Goal: Transaction & Acquisition: Purchase product/service

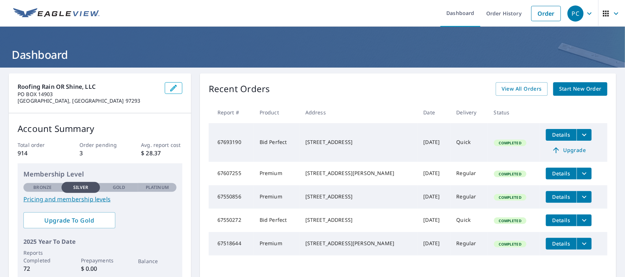
click at [573, 90] on span "Start New Order" at bounding box center [580, 89] width 42 height 9
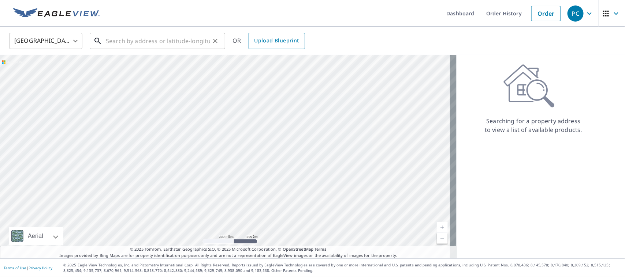
click at [125, 41] on input "text" at bounding box center [158, 41] width 104 height 20
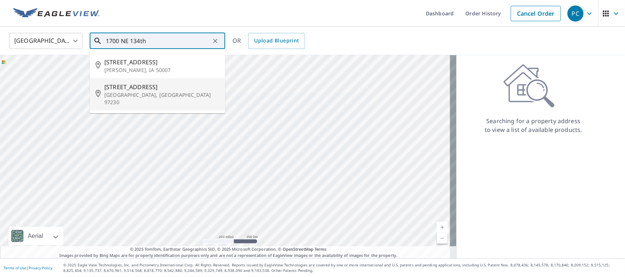
click at [143, 92] on p "[GEOGRAPHIC_DATA], [GEOGRAPHIC_DATA] 97230" at bounding box center [161, 98] width 115 height 15
type input "[STREET_ADDRESS]"
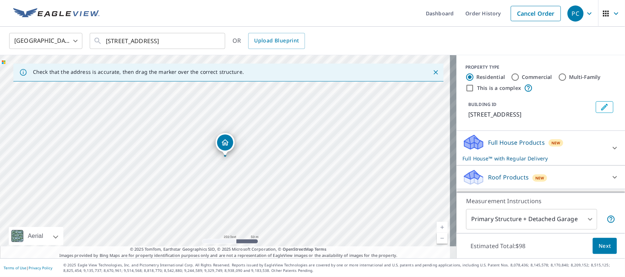
click at [610, 180] on icon at bounding box center [614, 177] width 9 height 9
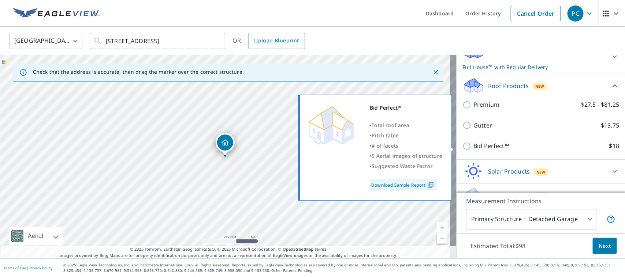
click at [485, 147] on p "Bid Perfect™" at bounding box center [490, 146] width 35 height 9
click at [473, 147] on input "Bid Perfect™ $18" at bounding box center [467, 146] width 11 height 9
checkbox input "true"
checkbox input "false"
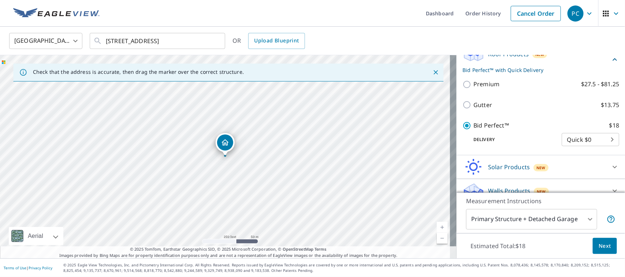
scroll to position [124, 0]
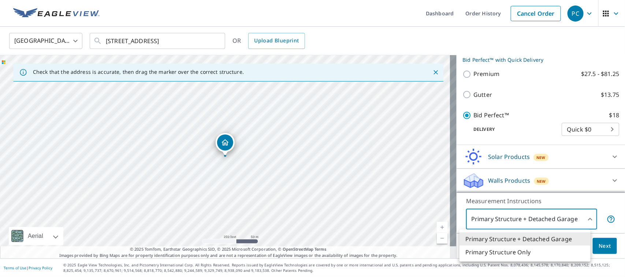
click at [577, 218] on body "PC PC Dashboard Order History Cancel Order PC [GEOGRAPHIC_DATA] [GEOGRAPHIC_DAT…" at bounding box center [312, 138] width 625 height 277
click at [485, 253] on li "Primary Structure Only" at bounding box center [524, 252] width 131 height 13
type input "2"
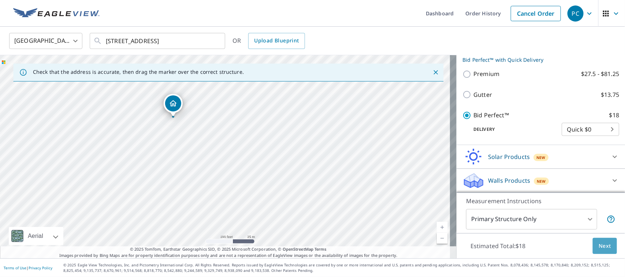
click at [598, 242] on span "Next" at bounding box center [604, 246] width 12 height 9
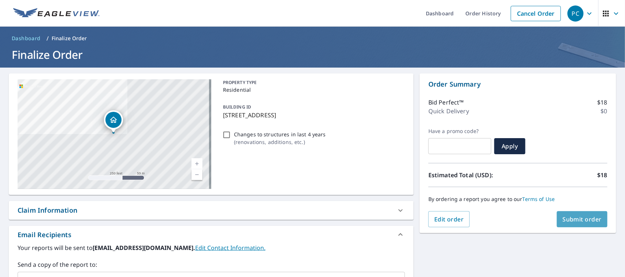
click at [575, 217] on span "Submit order" at bounding box center [581, 220] width 39 height 8
